Goal: Complete application form

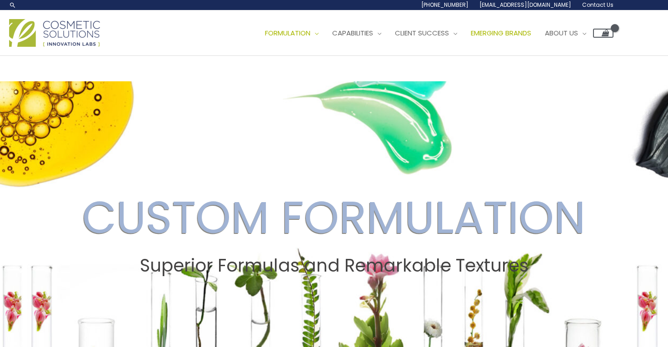
click at [509, 33] on span "Emerging Brands" at bounding box center [501, 33] width 60 height 10
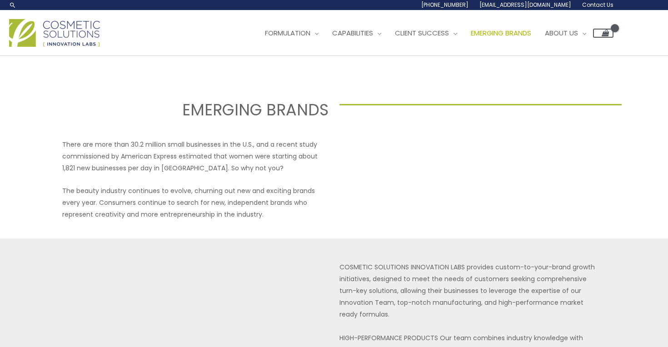
select select
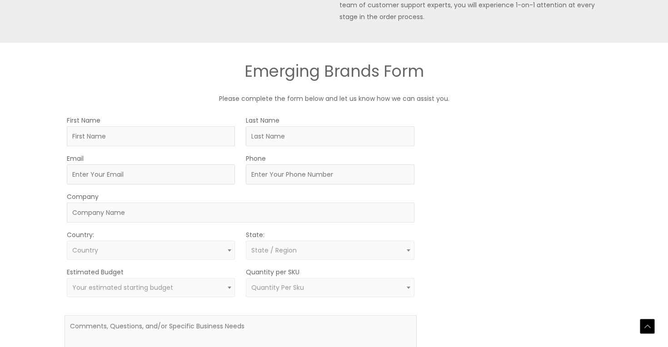
scroll to position [479, 0]
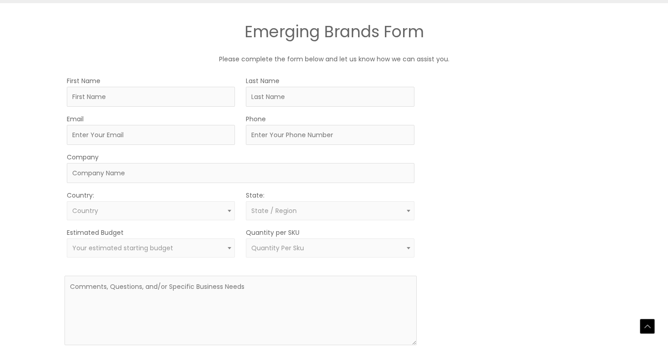
click at [333, 252] on span "Quantity Per Sku" at bounding box center [330, 248] width 168 height 19
click at [453, 258] on div "MOQ TRIGGER STEP 2 TRIGGER" at bounding box center [516, 223] width 176 height 296
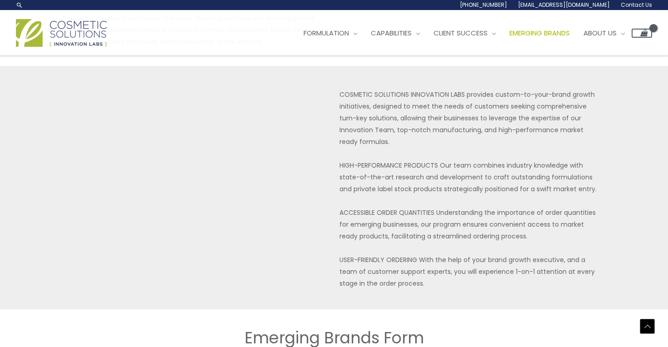
scroll to position [173, 0]
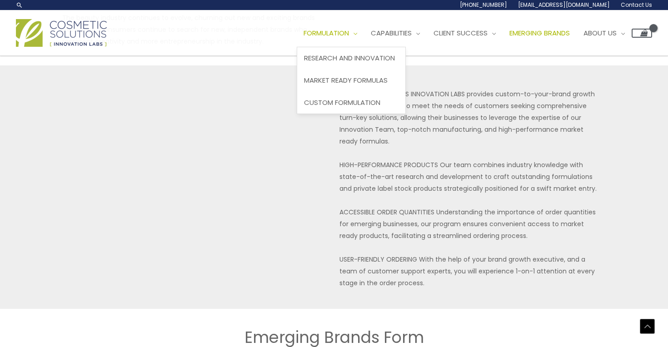
click at [348, 30] on span "Formulation" at bounding box center [326, 33] width 45 height 10
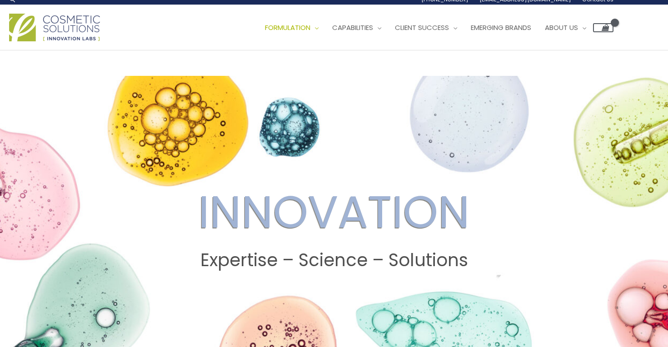
scroll to position [7, 0]
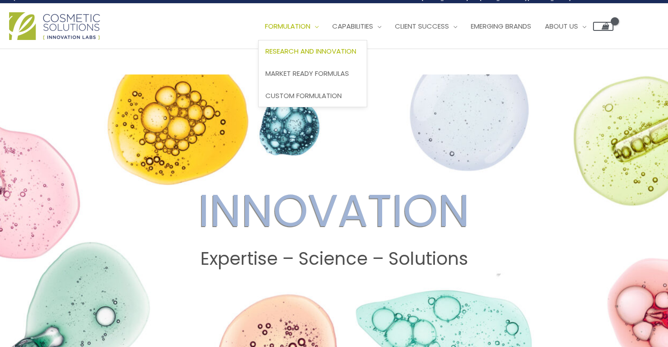
click at [303, 28] on span "Formulation" at bounding box center [287, 26] width 45 height 10
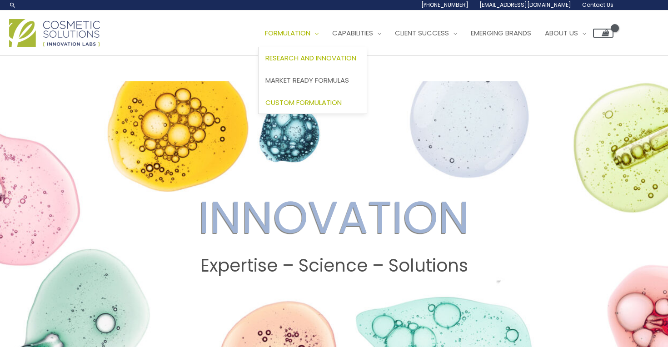
click at [303, 105] on span "Custom Formulation" at bounding box center [304, 103] width 76 height 10
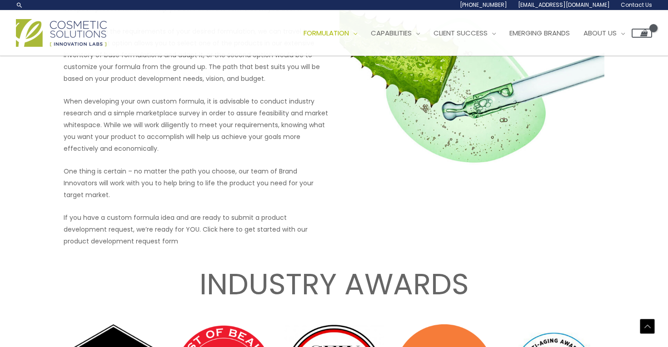
scroll to position [1201, 0]
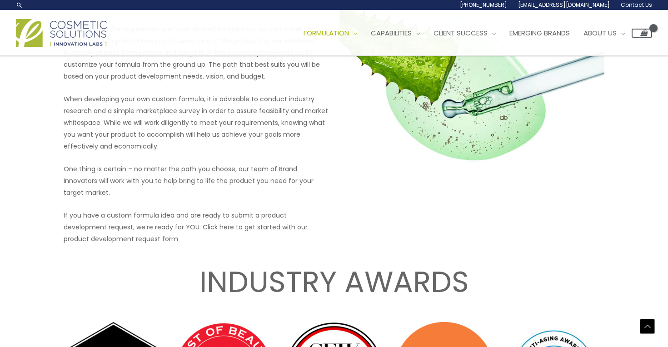
click at [225, 222] on p "If you have a custom formula idea and are ready to submit a product development…" at bounding box center [196, 227] width 265 height 35
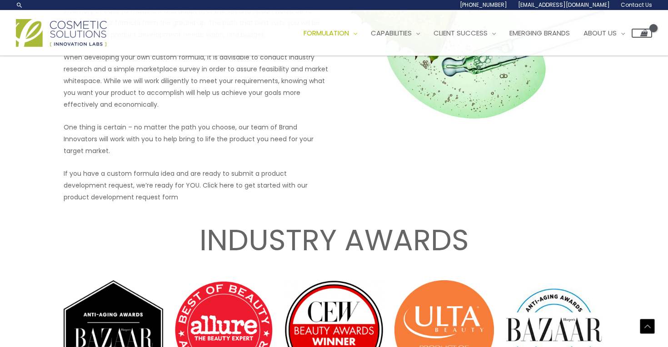
scroll to position [1243, 0]
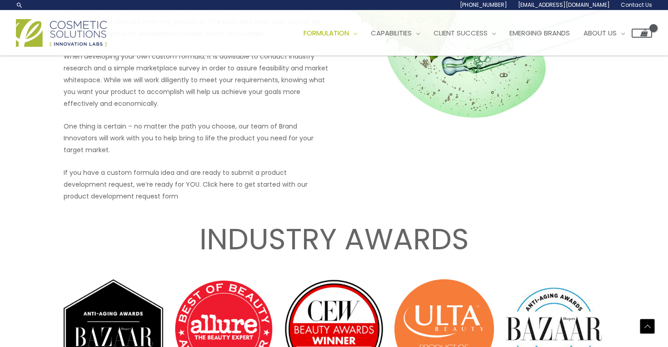
click at [224, 175] on p "If you have a custom formula idea and are ready to submit a product development…" at bounding box center [196, 184] width 265 height 35
drag, startPoint x: 198, startPoint y: 174, endPoint x: 207, endPoint y: 172, distance: 9.7
click at [208, 172] on p "If you have a custom formula idea and are ready to submit a product development…" at bounding box center [196, 184] width 265 height 35
click at [207, 172] on p "If you have a custom formula idea and are ready to submit a product development…" at bounding box center [196, 184] width 265 height 35
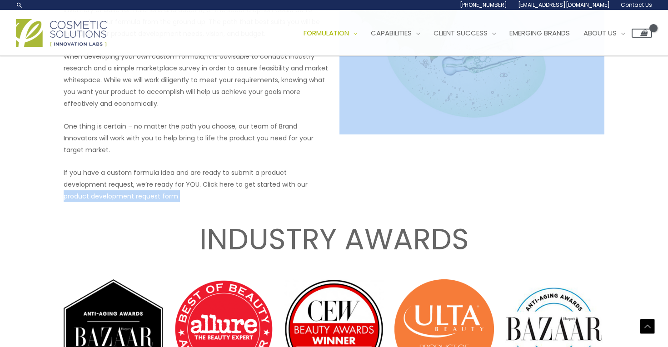
drag, startPoint x: 304, startPoint y: 177, endPoint x: 185, endPoint y: 202, distance: 121.8
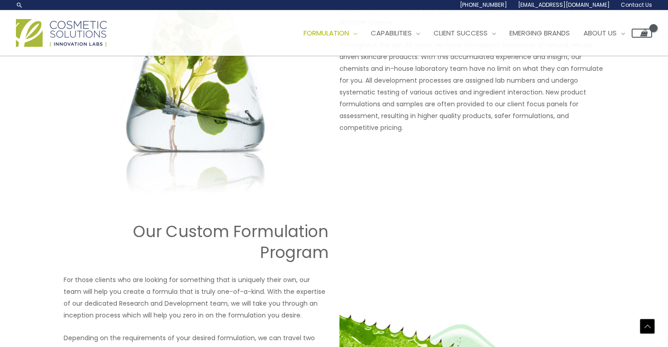
scroll to position [894, 0]
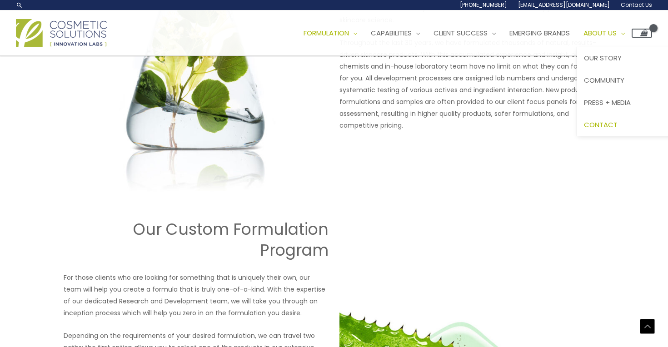
click at [618, 123] on span "Contact" at bounding box center [601, 125] width 34 height 10
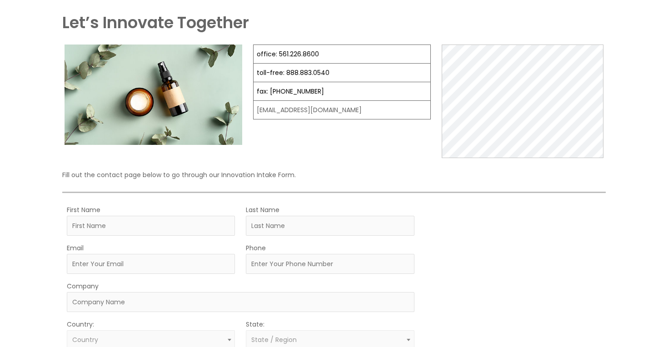
scroll to position [74, 0]
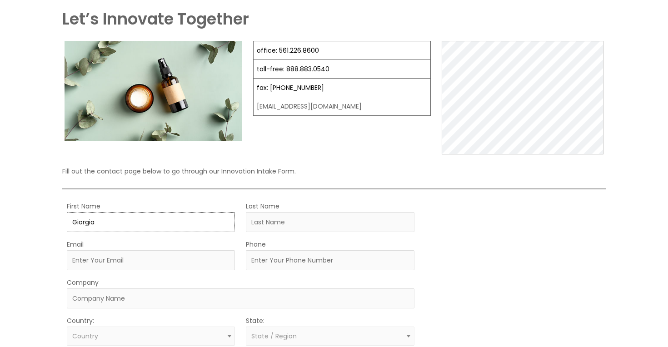
type input "Giorgia"
type input "Mazzi"
type input "g.mazzi@hotmail.com"
type input "+393924239750"
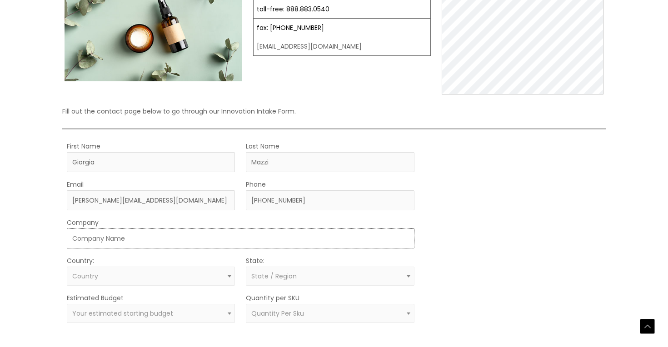
scroll to position [163, 0]
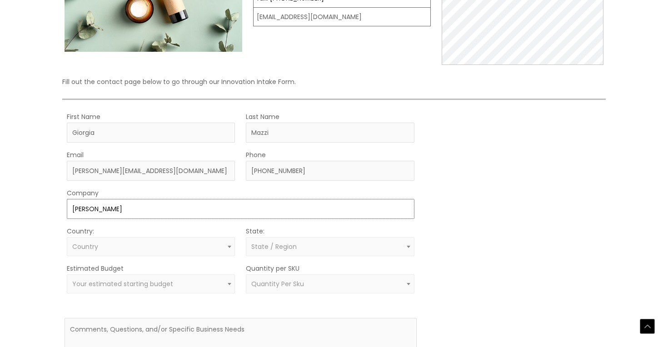
type input "Giorgia Mazzi"
click at [150, 249] on span "Country" at bounding box center [151, 247] width 158 height 9
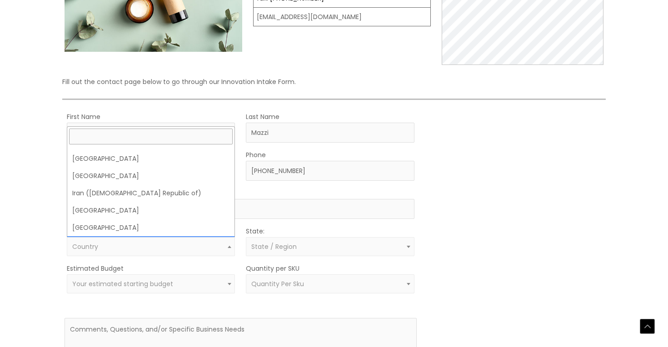
scroll to position [1878, 0]
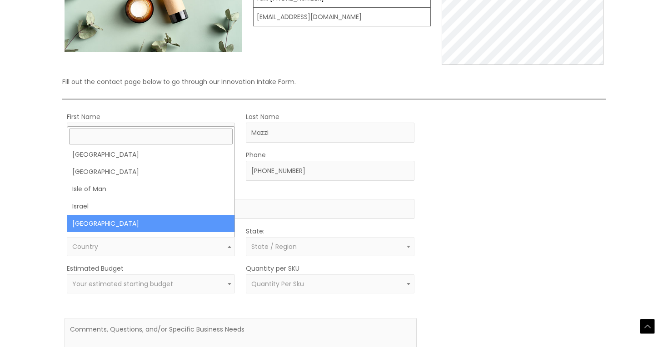
select select "[GEOGRAPHIC_DATA]"
select select
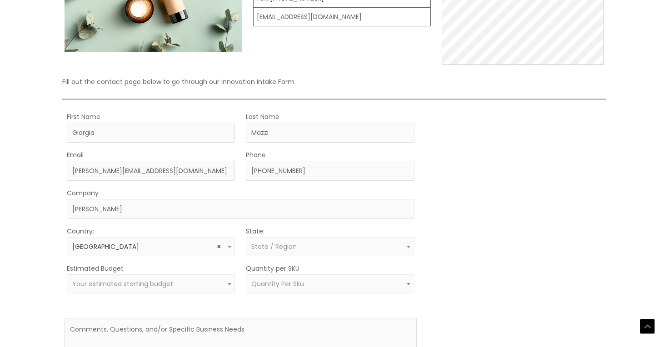
click at [327, 252] on span "State / Region" at bounding box center [330, 246] width 168 height 19
click at [431, 259] on div "MOQ TRIGGER STEP 2 TRIGGER" at bounding box center [516, 262] width 176 height 302
click at [142, 286] on span "Your estimated starting budget" at bounding box center [122, 284] width 101 height 9
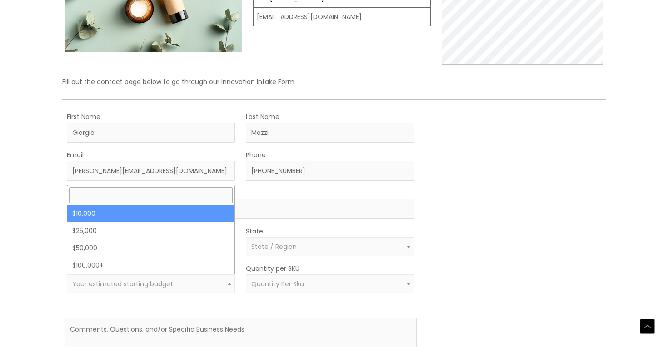
click at [23, 274] on div "Let’s Innovate Together office: 561.226.8600 toll-free: 888.883.0540 fax: 561.2…" at bounding box center [334, 169] width 668 height 552
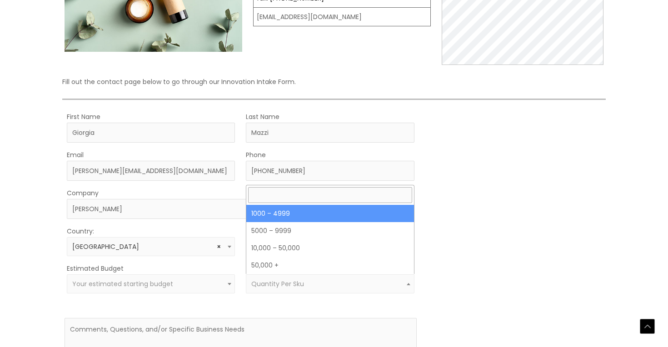
click at [343, 281] on span "Quantity Per Sku" at bounding box center [330, 284] width 158 height 9
select select "10"
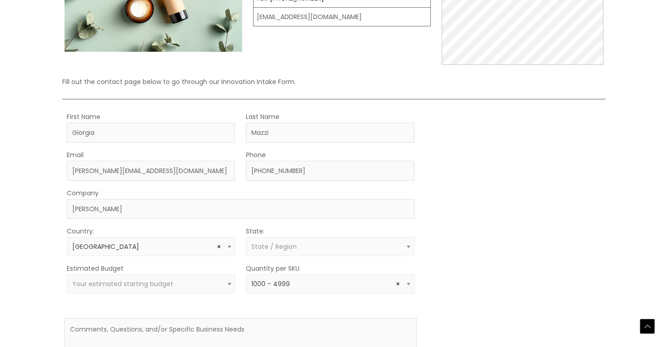
click at [229, 301] on form "First Name Giorgia Last Name Mazzi Email g.mazzi@hotmail.com Phone +39392423975…" at bounding box center [241, 262] width 352 height 302
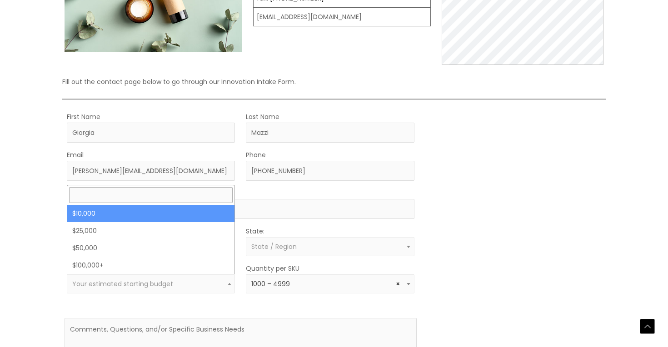
click at [232, 284] on span at bounding box center [229, 284] width 11 height 12
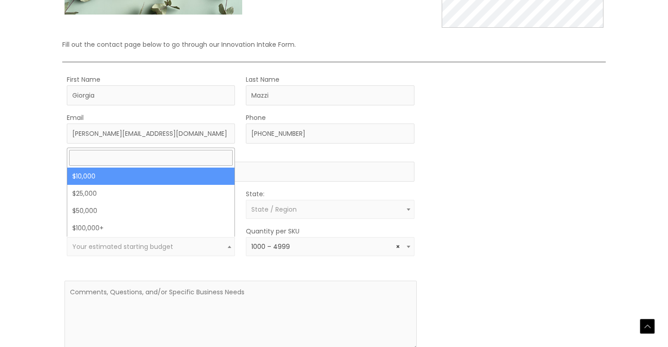
scroll to position [211, 0]
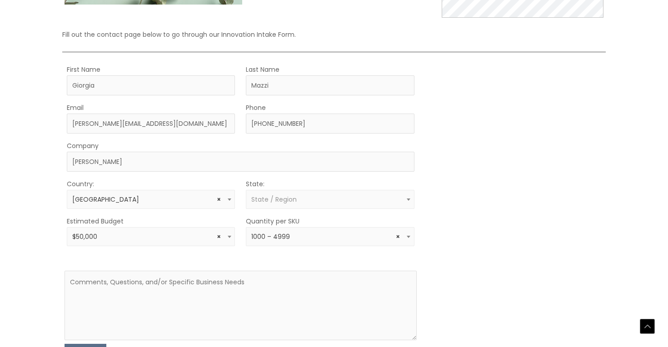
click at [162, 240] on span "× $50,000" at bounding box center [151, 237] width 158 height 9
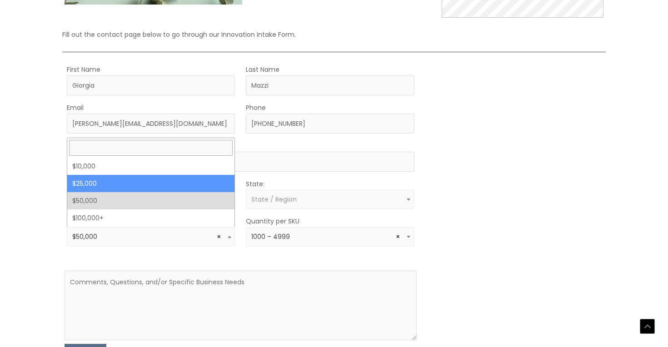
select select "25000"
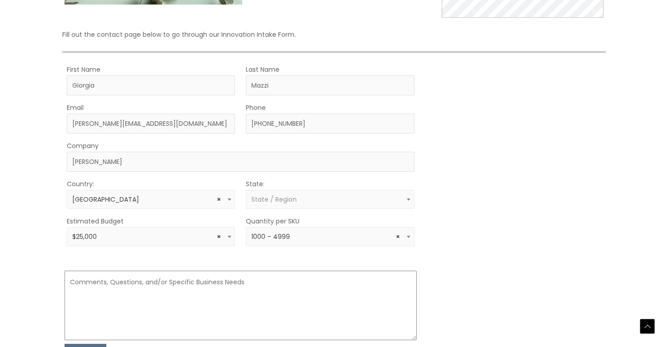
click at [142, 289] on textarea at bounding box center [241, 306] width 352 height 70
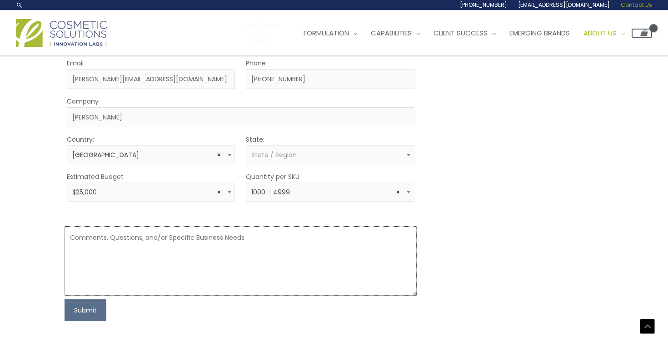
scroll to position [256, 0]
click at [543, 35] on span "Emerging Brands" at bounding box center [540, 33] width 60 height 10
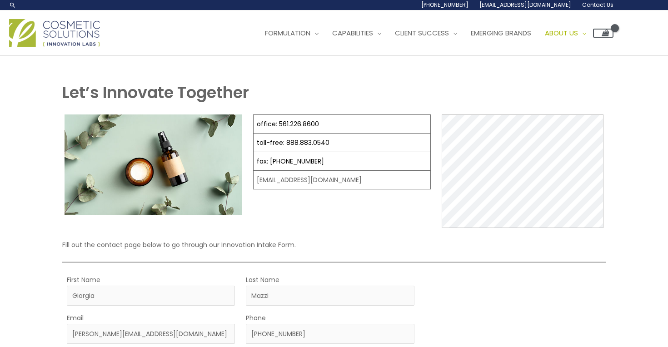
scroll to position [1, 0]
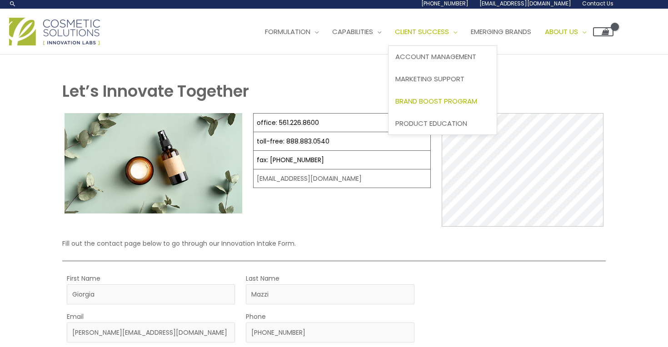
click at [426, 104] on span "Brand Boost Program" at bounding box center [437, 101] width 82 height 10
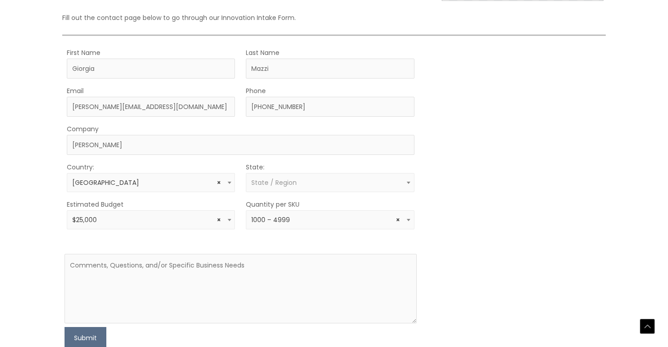
scroll to position [294, 0]
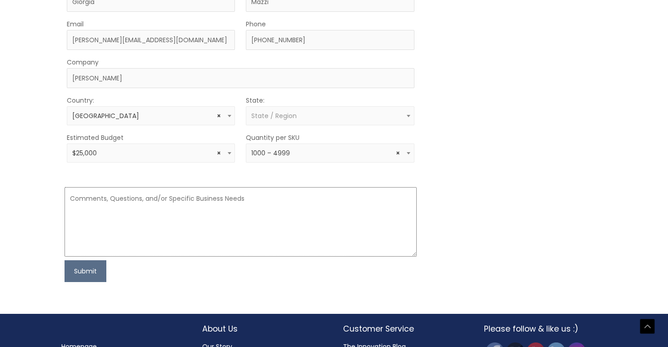
click at [135, 202] on textarea at bounding box center [241, 222] width 352 height 70
paste textarea "Dear Cosmetic Solutions Team, I’m reaching out as I am currently developing a n…"
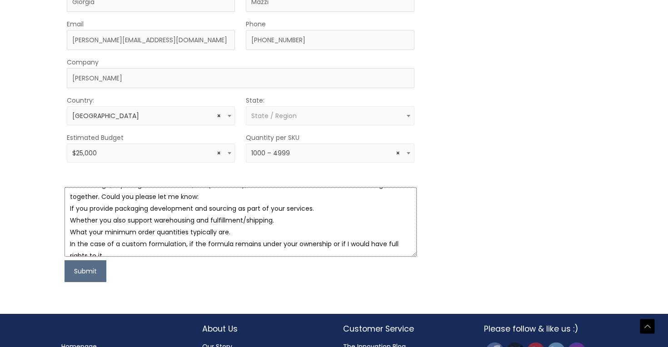
scroll to position [63, 0]
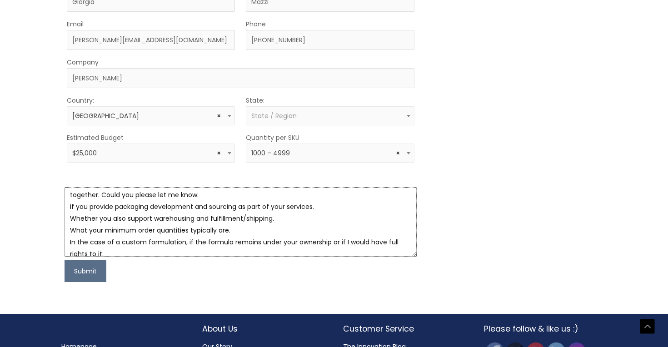
drag, startPoint x: 69, startPoint y: 229, endPoint x: 236, endPoint y: 231, distance: 166.9
click at [236, 231] on textarea "Dear Cosmetic Solutions Team, I’m reaching out as I am currently developing a n…" at bounding box center [241, 222] width 352 height 70
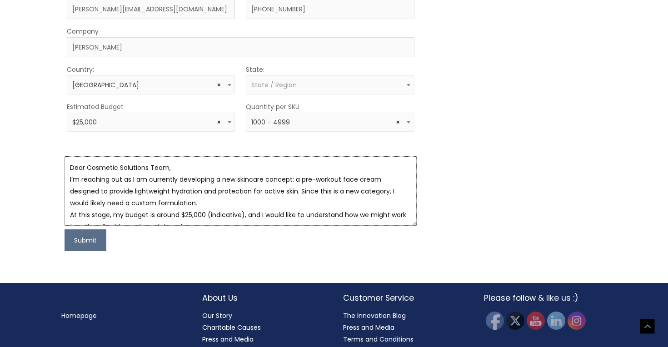
scroll to position [0, 0]
drag, startPoint x: 85, startPoint y: 167, endPoint x: 56, endPoint y: 167, distance: 29.1
click at [56, 167] on div "Let’s Innovate Together office: 561.226.8600 toll-free: 888.883.0540 fax: 561.2…" at bounding box center [334, 7] width 564 height 552
type textarea "Hello Cosmetic Solutions Team, I’m reaching out as I am currently developing a …"
click at [81, 248] on button "Submit" at bounding box center [86, 241] width 42 height 22
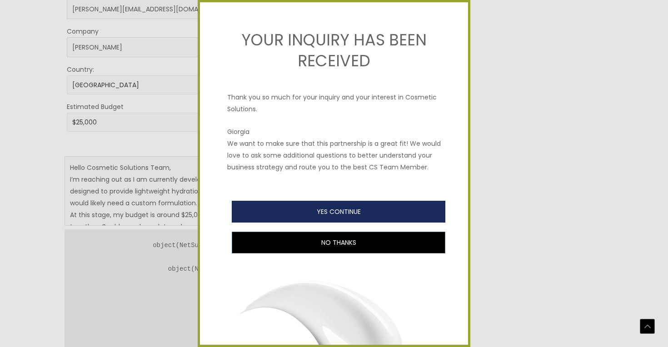
click at [340, 211] on button "YES CONTINUE" at bounding box center [339, 212] width 214 height 22
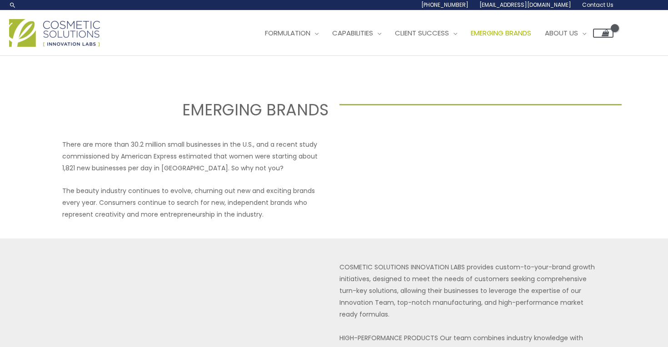
select select
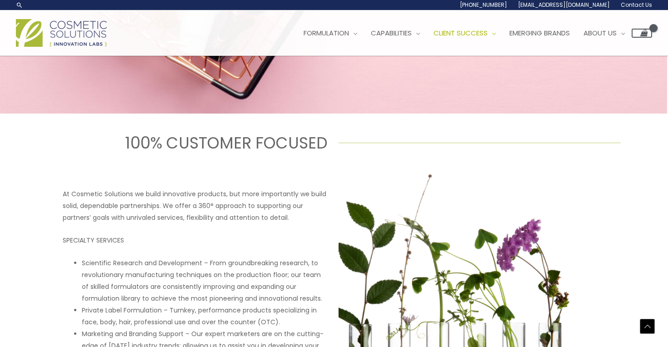
scroll to position [283, 1]
click at [552, 36] on span "Emerging Brands" at bounding box center [540, 33] width 60 height 10
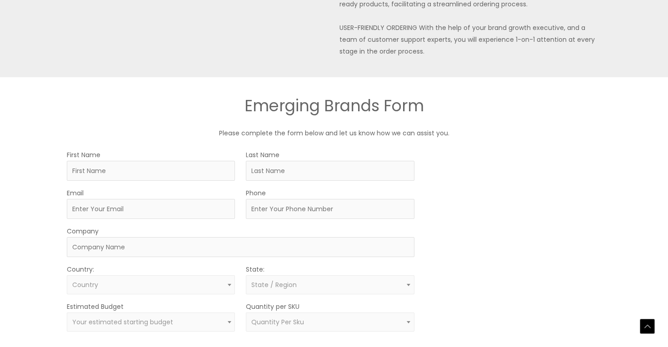
scroll to position [406, 0]
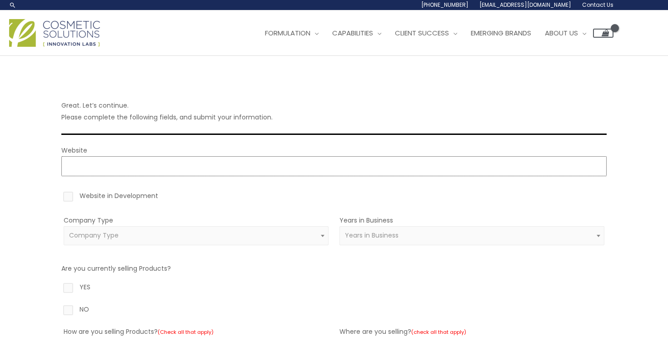
click at [185, 167] on input "Website" at bounding box center [334, 166] width 546 height 20
type input "[URL] there yet"
click at [70, 198] on label "Website in Development" at bounding box center [334, 197] width 546 height 15
click at [58, 196] on input "Website in Development" at bounding box center [55, 193] width 6 height 6
checkbox input "true"
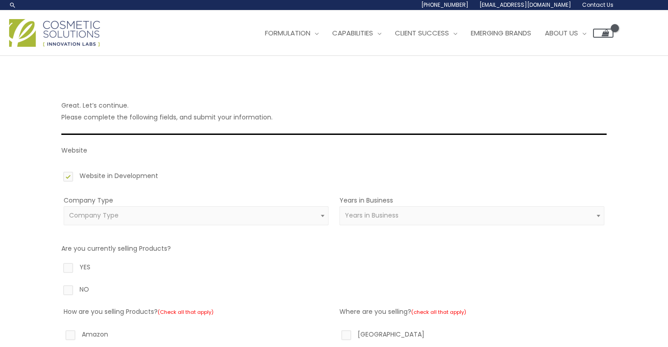
click at [208, 220] on span "Company Type" at bounding box center [196, 215] width 265 height 19
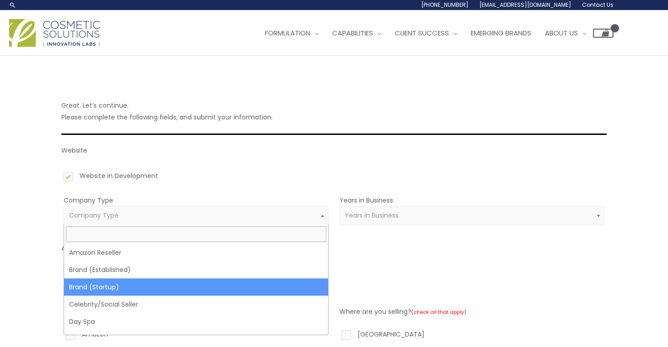
select select "39"
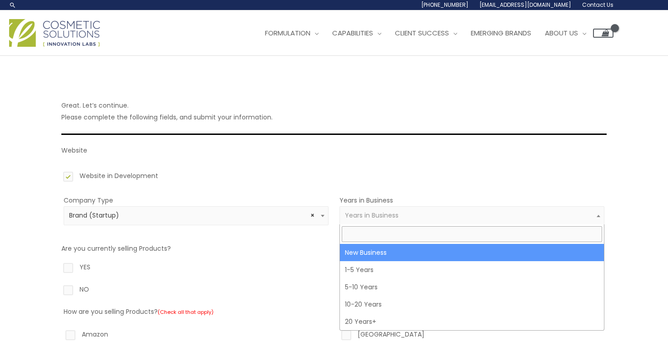
click at [402, 218] on span "Years in Business" at bounding box center [472, 215] width 255 height 9
select select "1"
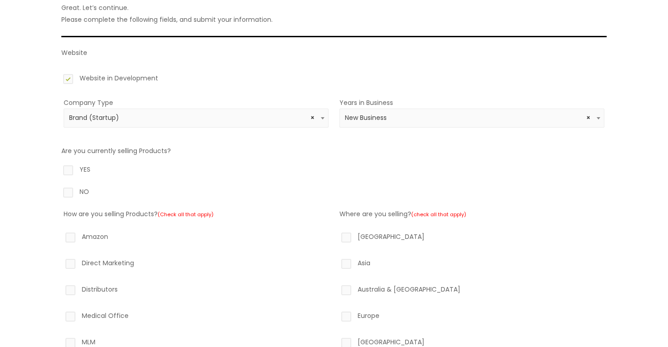
scroll to position [98, 0]
click at [68, 195] on label "NO" at bounding box center [334, 192] width 546 height 15
click at [58, 191] on input "NO" at bounding box center [55, 188] width 6 height 6
radio input "true"
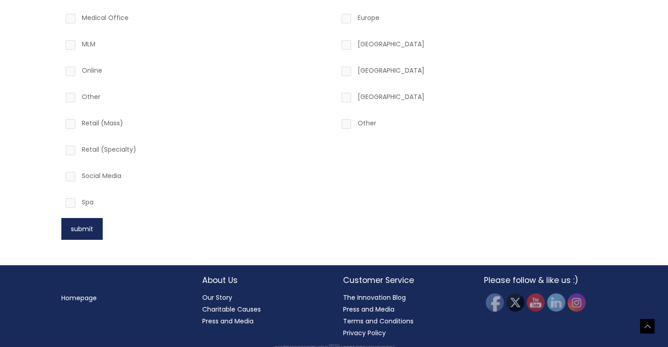
scroll to position [396, 0]
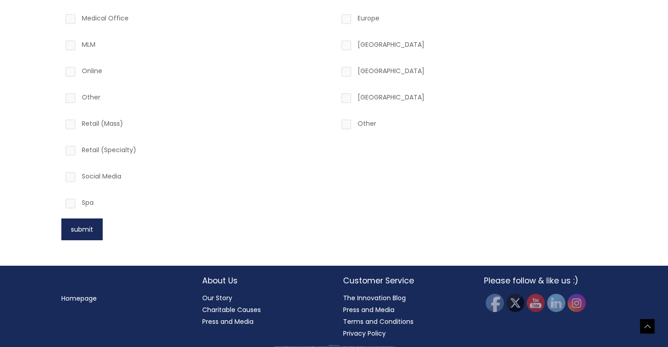
click at [89, 230] on button "submit" at bounding box center [81, 230] width 41 height 22
click at [83, 229] on button "submit" at bounding box center [81, 230] width 41 height 22
click at [87, 226] on button "submit" at bounding box center [81, 230] width 41 height 22
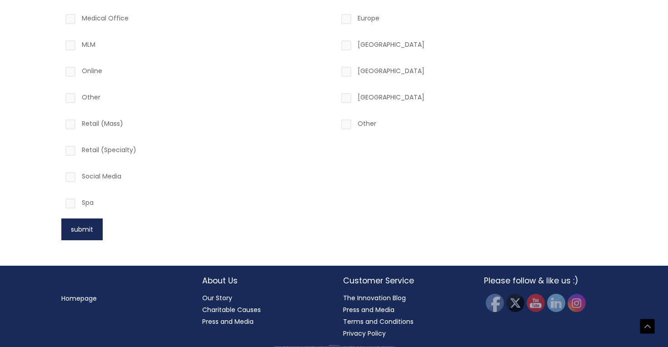
click at [87, 226] on button "submit" at bounding box center [81, 230] width 41 height 22
click at [65, 102] on label "Other" at bounding box center [196, 98] width 265 height 15
click at [60, 97] on input "Other" at bounding box center [58, 94] width 6 height 6
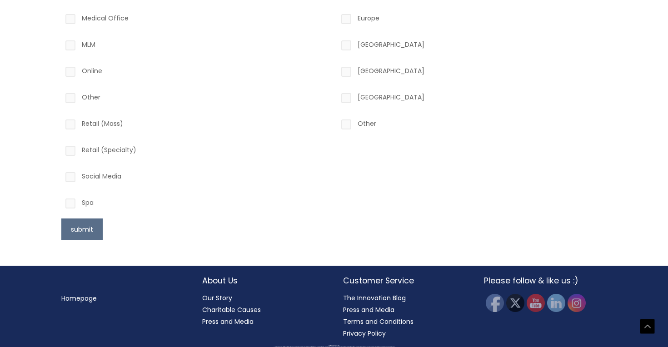
checkbox input "true"
click at [349, 123] on label "Other" at bounding box center [472, 125] width 265 height 15
click at [336, 123] on input "Other" at bounding box center [334, 121] width 6 height 6
checkbox input "true"
click at [75, 230] on button "submit" at bounding box center [81, 230] width 41 height 22
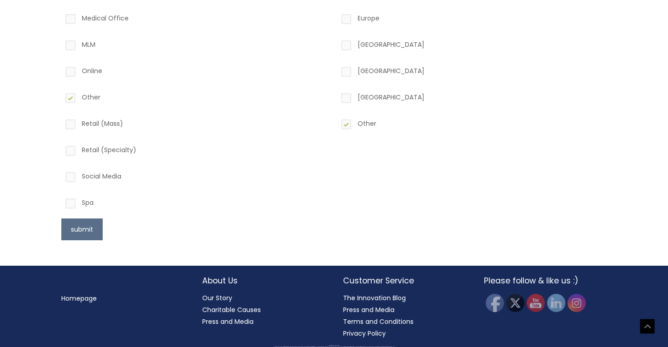
click at [73, 93] on label "Other" at bounding box center [196, 98] width 265 height 15
click at [60, 93] on input "Other" at bounding box center [58, 94] width 6 height 6
checkbox input "false"
click at [346, 123] on label "Other" at bounding box center [472, 125] width 265 height 15
click at [336, 123] on input "Other" at bounding box center [334, 121] width 6 height 6
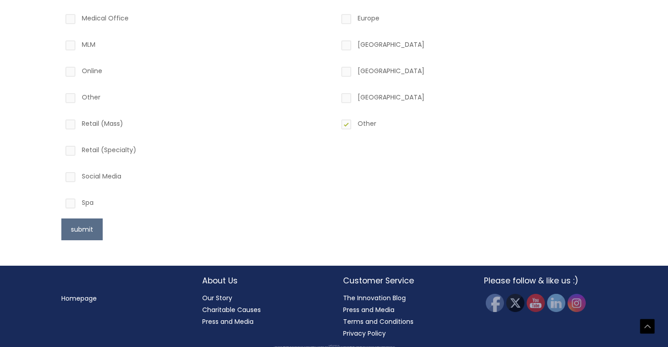
checkbox input "false"
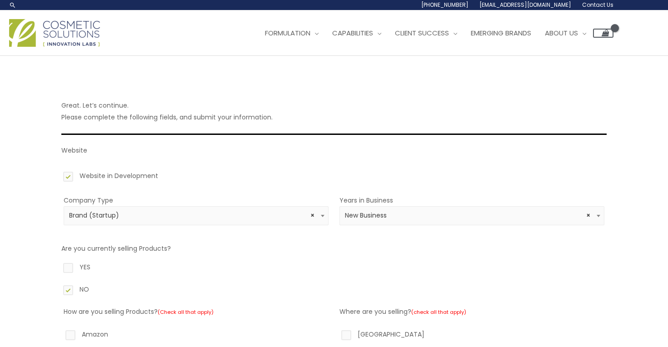
scroll to position [0, 0]
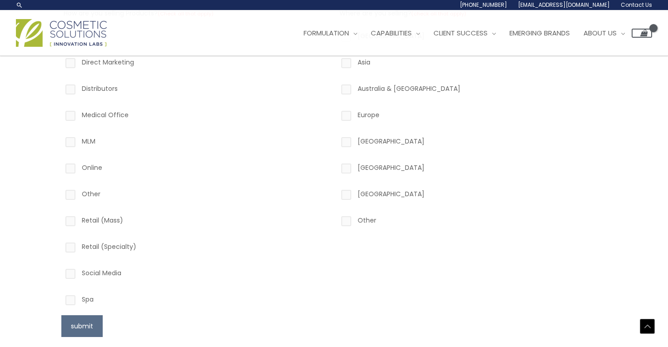
scroll to position [297, 0]
click at [69, 200] on label "Other" at bounding box center [196, 197] width 265 height 15
click at [60, 195] on input "Other" at bounding box center [58, 193] width 6 height 6
checkbox input "true"
click at [345, 221] on label "Other" at bounding box center [472, 223] width 265 height 15
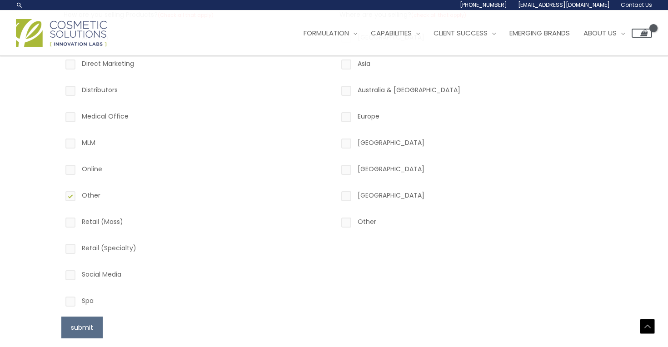
click at [336, 221] on input "Other" at bounding box center [334, 219] width 6 height 6
checkbox input "true"
click at [85, 326] on button "submit" at bounding box center [81, 328] width 41 height 22
click at [95, 326] on button "submit" at bounding box center [81, 328] width 41 height 22
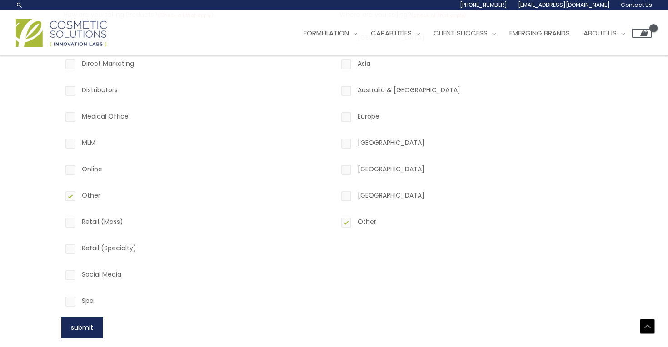
click at [95, 326] on button "submit" at bounding box center [81, 328] width 41 height 22
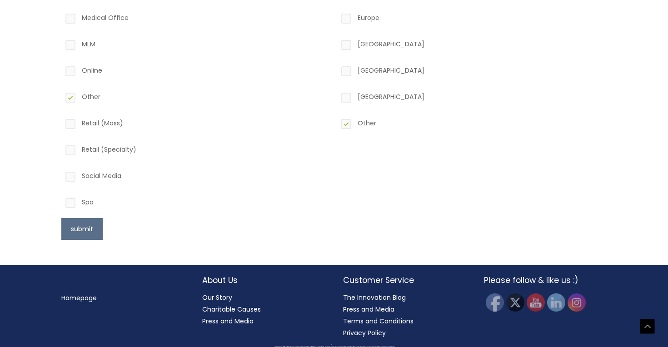
scroll to position [396, 0]
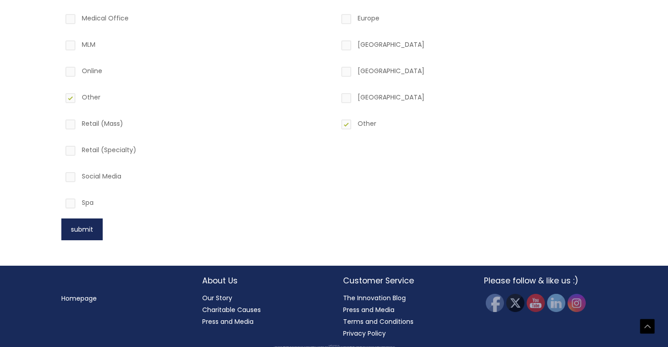
click at [92, 230] on button "submit" at bounding box center [81, 230] width 41 height 22
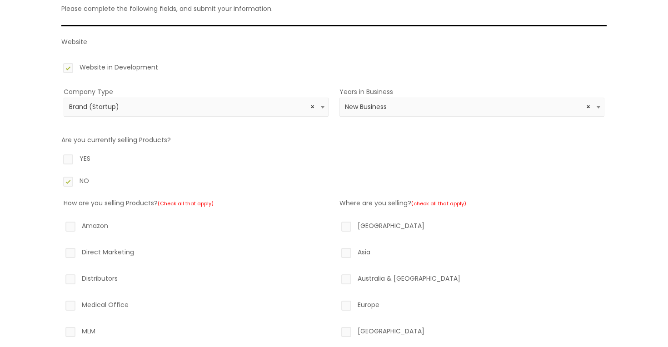
scroll to position [110, 0]
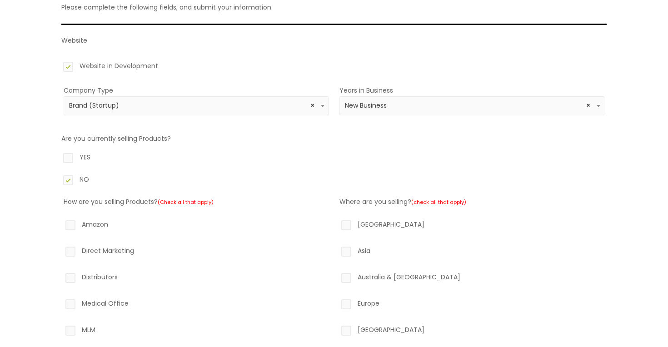
click at [70, 254] on label "Direct Marketing" at bounding box center [196, 252] width 265 height 15
click at [60, 251] on input "Direct Marketing" at bounding box center [58, 248] width 6 height 6
checkbox input "true"
click at [71, 226] on label "Amazon" at bounding box center [196, 226] width 265 height 15
click at [60, 225] on input "Amazon" at bounding box center [58, 222] width 6 height 6
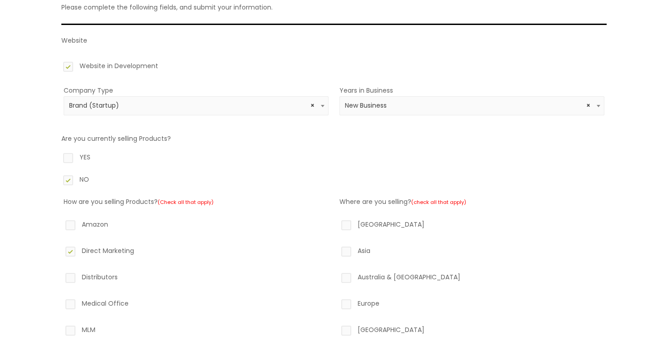
checkbox input "true"
click at [73, 253] on label "Direct Marketing" at bounding box center [196, 252] width 265 height 15
click at [60, 251] on input "Direct Marketing" at bounding box center [58, 248] width 6 height 6
checkbox input "false"
click at [73, 226] on label "Amazon" at bounding box center [196, 226] width 265 height 15
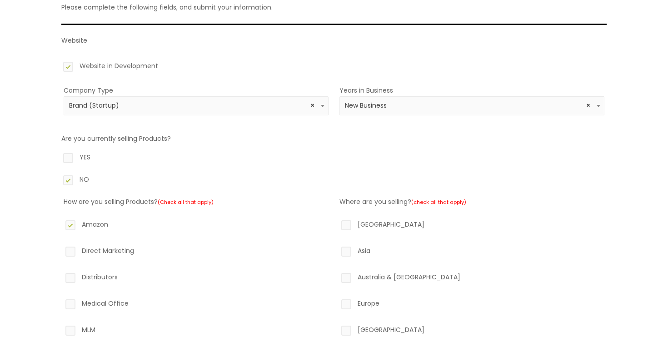
click at [60, 225] on input "Amazon" at bounding box center [58, 222] width 6 height 6
checkbox input "false"
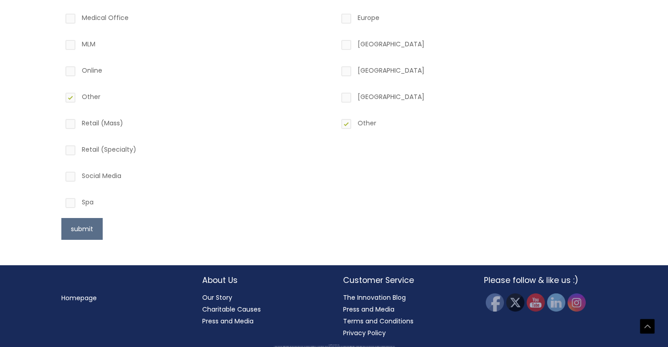
scroll to position [396, 0]
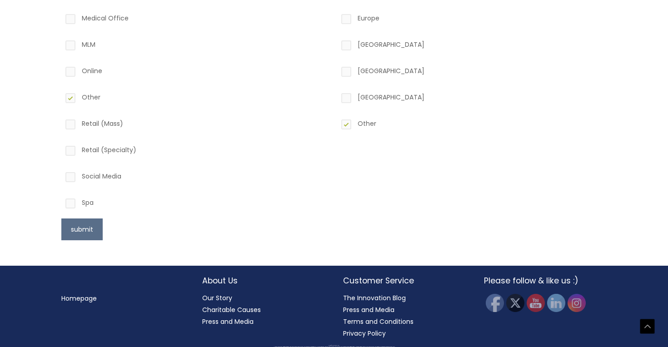
click at [68, 97] on label "Other" at bounding box center [196, 98] width 265 height 15
click at [60, 97] on input "Other" at bounding box center [58, 94] width 6 height 6
checkbox input "false"
click at [351, 126] on label "Other" at bounding box center [472, 125] width 265 height 15
click at [336, 124] on input "Other" at bounding box center [334, 121] width 6 height 6
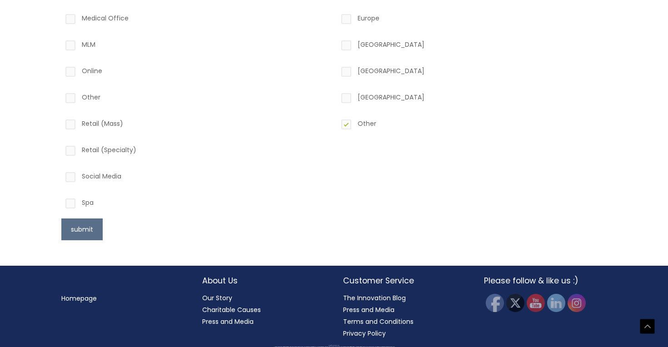
checkbox input "false"
click at [81, 231] on button "submit" at bounding box center [81, 230] width 41 height 22
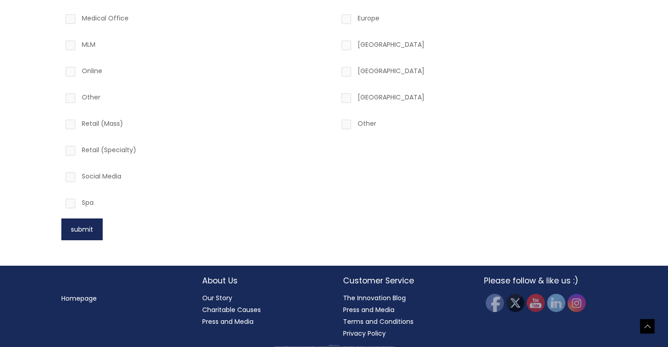
click at [81, 231] on button "submit" at bounding box center [81, 230] width 41 height 22
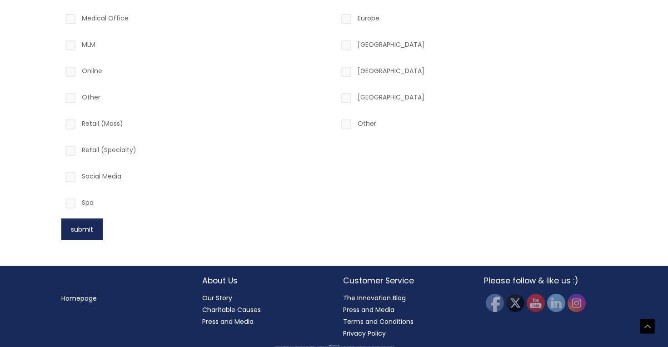
click at [81, 231] on button "submit" at bounding box center [81, 230] width 41 height 22
